Goal: Task Accomplishment & Management: Manage account settings

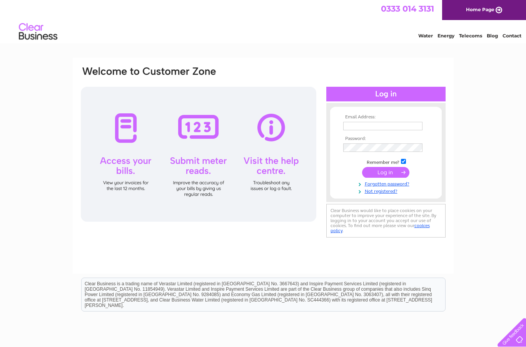
click at [370, 128] on input "text" at bounding box center [383, 126] width 79 height 8
type input "pete.gammage7@gmail.com"
click at [387, 171] on input "submit" at bounding box center [385, 172] width 47 height 11
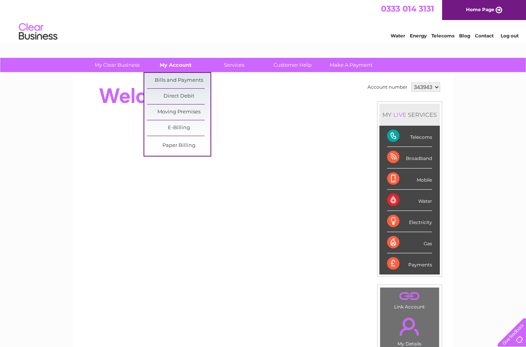
click at [174, 64] on link "My Account" at bounding box center [176, 65] width 64 height 14
click at [176, 79] on link "Bills and Payments" at bounding box center [179, 80] width 64 height 15
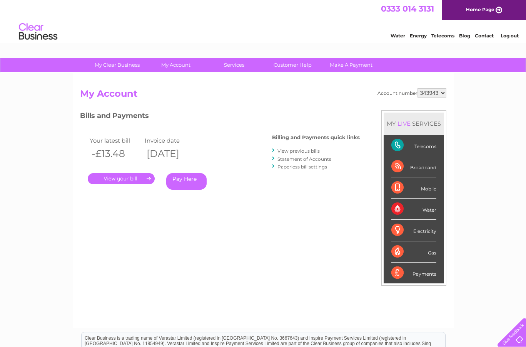
click at [121, 176] on link "." at bounding box center [121, 178] width 67 height 11
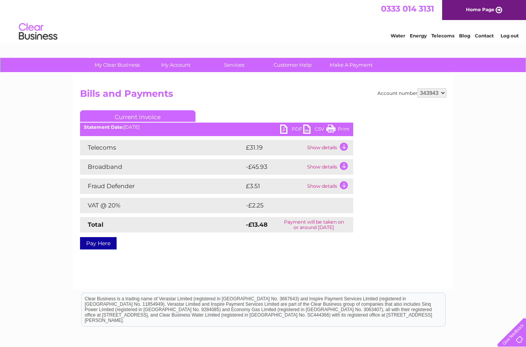
click at [339, 148] on td "Show details" at bounding box center [329, 147] width 48 height 15
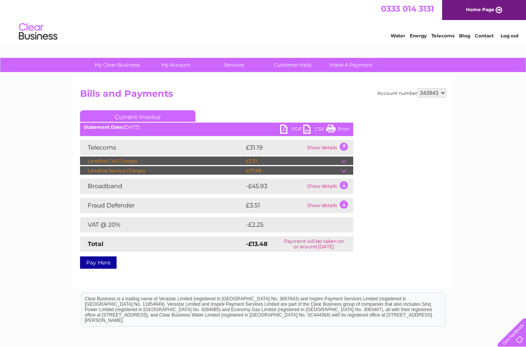
click at [484, 34] on link "Contact" at bounding box center [484, 36] width 19 height 6
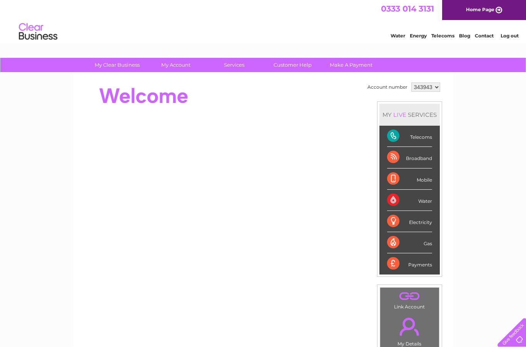
click at [513, 102] on div "My Clear Business Login Details My Details My Preferences Link Account My Accou…" at bounding box center [263, 274] width 526 height 433
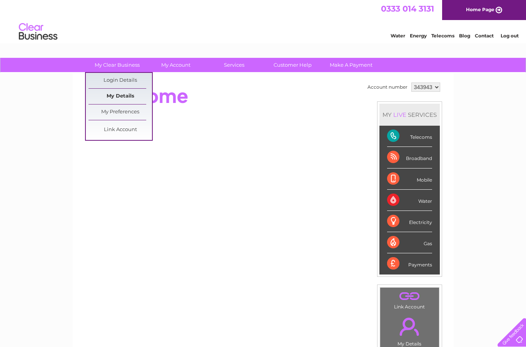
click at [116, 95] on link "My Details" at bounding box center [121, 96] width 64 height 15
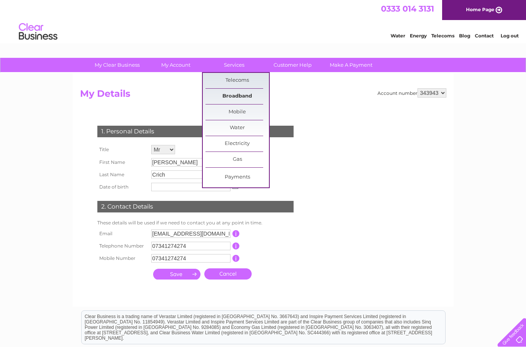
click at [251, 94] on link "Broadband" at bounding box center [238, 96] width 64 height 15
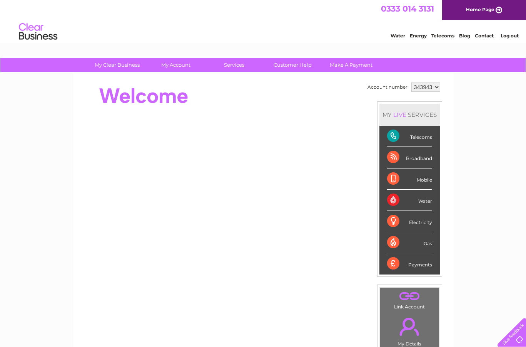
click at [439, 87] on select "343943" at bounding box center [426, 86] width 29 height 9
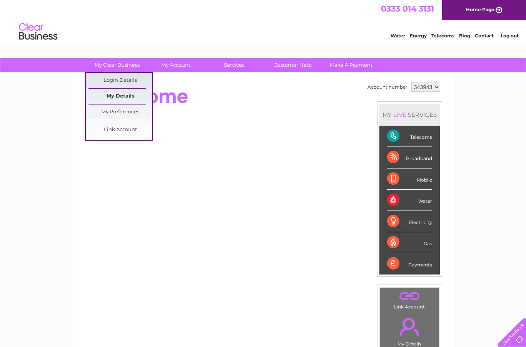
click at [123, 94] on link "My Details" at bounding box center [121, 96] width 64 height 15
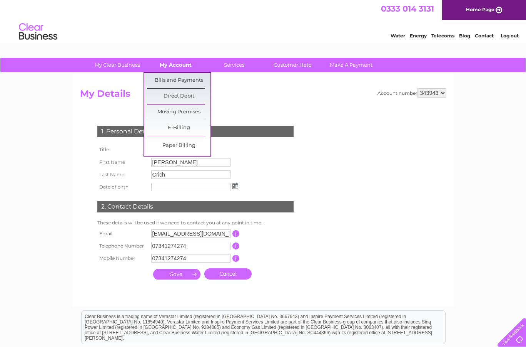
click at [184, 67] on link "My Account" at bounding box center [176, 65] width 64 height 14
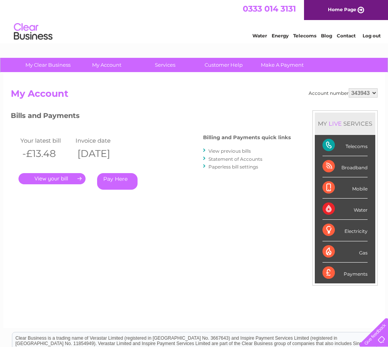
drag, startPoint x: 371, startPoint y: 92, endPoint x: 351, endPoint y: 91, distance: 19.7
click at [351, 91] on select "343943" at bounding box center [363, 92] width 29 height 9
click at [39, 176] on link "." at bounding box center [51, 178] width 67 height 11
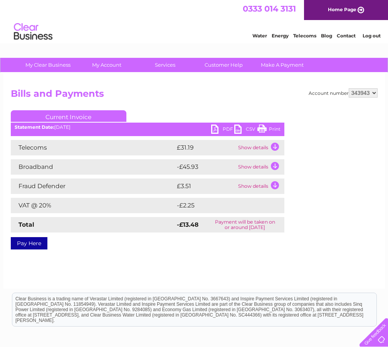
click at [214, 129] on link "PDF" at bounding box center [222, 129] width 23 height 11
click at [369, 179] on div at bounding box center [347, 156] width 60 height 92
